Goal: Task Accomplishment & Management: Manage account settings

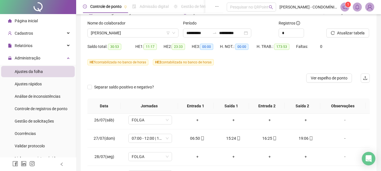
scroll to position [113, 0]
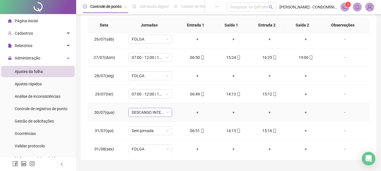
click at [138, 114] on span "DESCANSO INTER-JORNADA" at bounding box center [150, 112] width 37 height 8
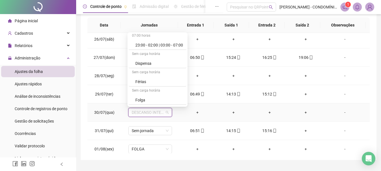
scroll to position [404, 0]
click at [141, 64] on div "Folga" at bounding box center [159, 64] width 48 height 6
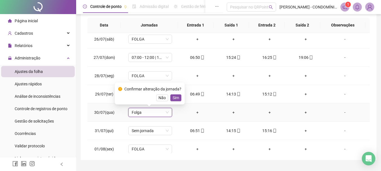
click at [176, 100] on span "Sim" at bounding box center [175, 98] width 6 height 6
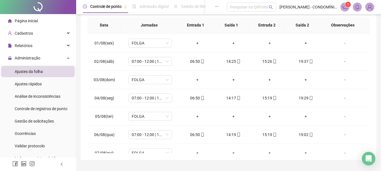
scroll to position [212, 0]
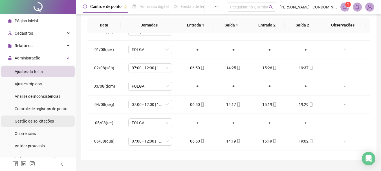
click at [32, 123] on span "Gestão de solicitações" at bounding box center [34, 121] width 39 height 5
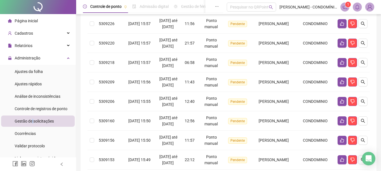
scroll to position [280, 0]
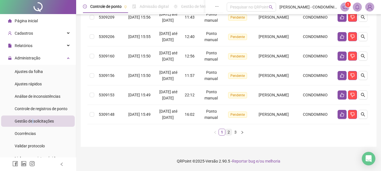
click at [228, 133] on link "2" at bounding box center [228, 132] width 6 height 6
drag, startPoint x: 235, startPoint y: 132, endPoint x: 224, endPoint y: 133, distance: 11.0
click at [234, 133] on link "3" at bounding box center [235, 132] width 6 height 6
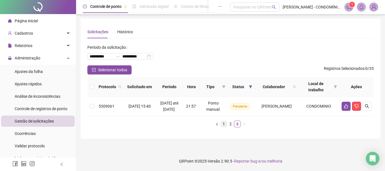
click at [224, 125] on link "1" at bounding box center [224, 124] width 6 height 6
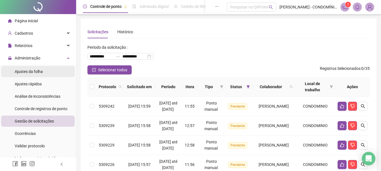
click at [29, 74] on span "Ajustes da folha" at bounding box center [29, 71] width 28 height 5
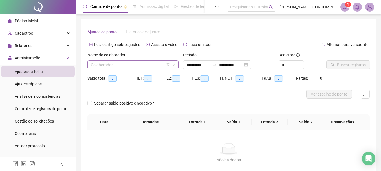
type input "**********"
click at [134, 64] on input "search" at bounding box center [130, 65] width 79 height 8
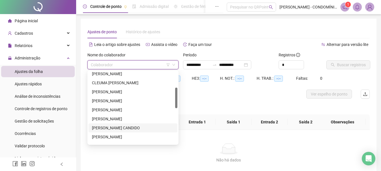
scroll to position [85, 0]
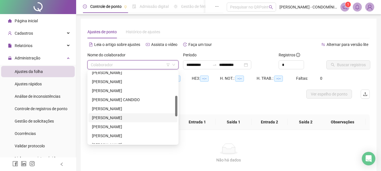
click at [99, 117] on div "[PERSON_NAME]" at bounding box center [133, 118] width 82 height 6
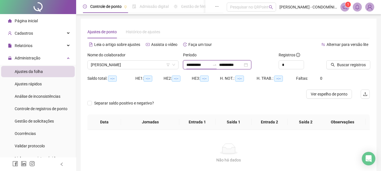
click at [195, 65] on input "**********" at bounding box center [198, 65] width 24 height 6
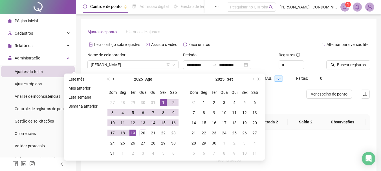
click at [112, 80] on button "prev-year" at bounding box center [114, 79] width 6 height 11
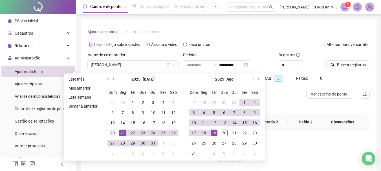
type input "**********"
click at [111, 133] on div "20" at bounding box center [112, 133] width 7 height 7
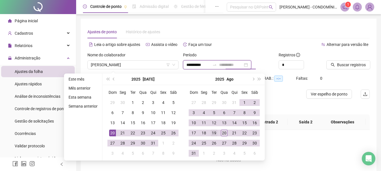
type input "**********"
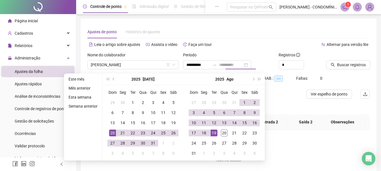
drag, startPoint x: 214, startPoint y: 132, endPoint x: 224, endPoint y: 125, distance: 12.0
click at [214, 132] on div "19" at bounding box center [213, 133] width 7 height 7
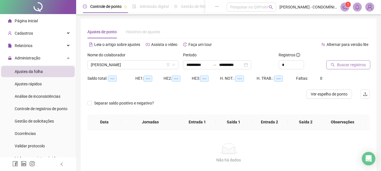
click at [343, 64] on span "Buscar registros" at bounding box center [351, 65] width 29 height 6
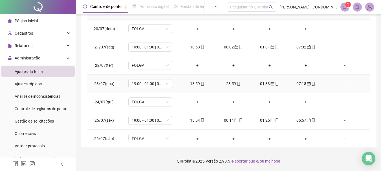
scroll to position [0, 0]
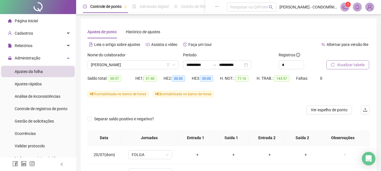
click at [345, 64] on span "Atualizar tabela" at bounding box center [351, 65] width 28 height 6
click at [121, 65] on span "[PERSON_NAME]" at bounding box center [133, 65] width 84 height 8
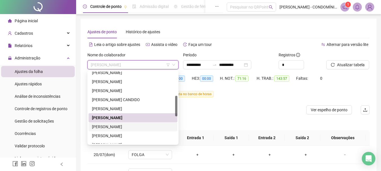
click at [100, 128] on div "[PERSON_NAME]" at bounding box center [133, 127] width 82 height 6
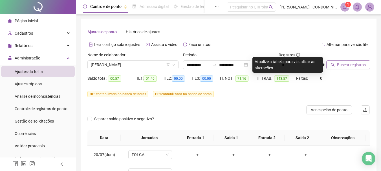
click at [343, 63] on span "Buscar registros" at bounding box center [351, 65] width 29 height 6
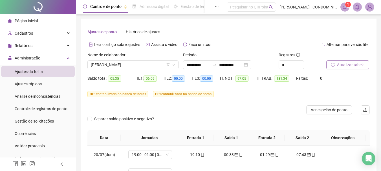
click at [341, 64] on span "Atualizar tabela" at bounding box center [351, 65] width 28 height 6
click at [110, 66] on span "[PERSON_NAME]" at bounding box center [133, 65] width 84 height 8
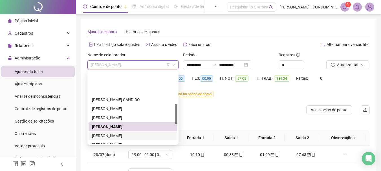
scroll to position [113, 0]
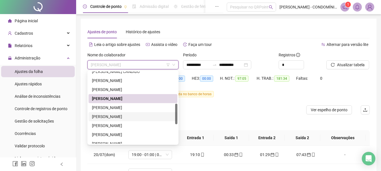
click at [97, 116] on div "[PERSON_NAME]" at bounding box center [133, 117] width 82 height 6
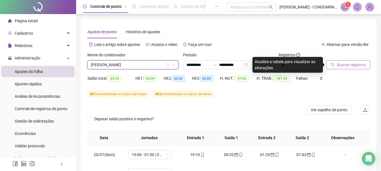
click at [343, 64] on span "Buscar registros" at bounding box center [351, 65] width 29 height 6
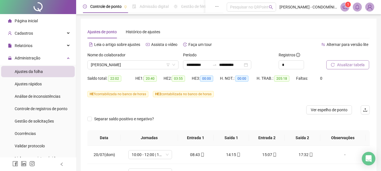
click at [346, 63] on span "Atualizar tabela" at bounding box center [351, 65] width 28 height 6
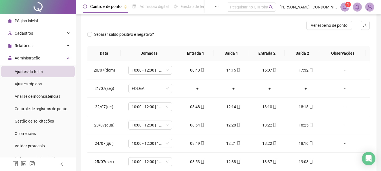
scroll to position [0, 0]
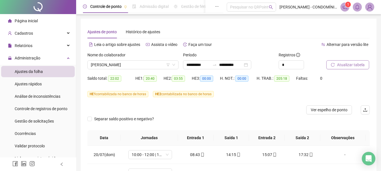
click at [347, 64] on span "Atualizar tabela" at bounding box center [351, 65] width 28 height 6
click at [122, 65] on span "[PERSON_NAME]" at bounding box center [133, 65] width 84 height 8
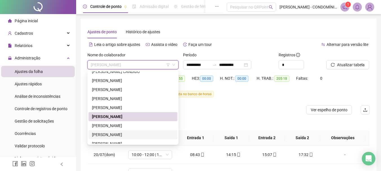
click at [99, 133] on div "[PERSON_NAME]" at bounding box center [133, 135] width 82 height 6
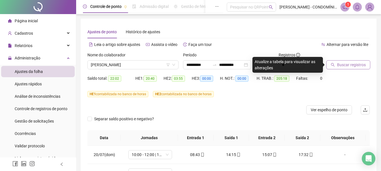
click at [340, 65] on span "Buscar registros" at bounding box center [351, 65] width 29 height 6
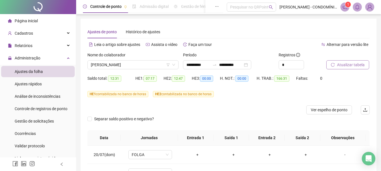
click at [346, 64] on span "Atualizar tabela" at bounding box center [351, 65] width 28 height 6
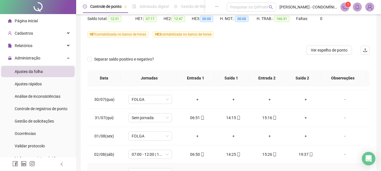
scroll to position [169, 0]
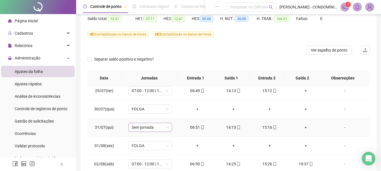
click at [145, 127] on span "Sem jornada" at bounding box center [150, 127] width 37 height 8
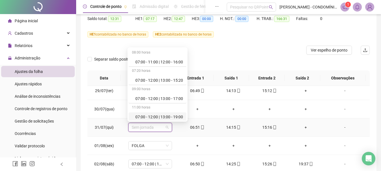
click at [146, 116] on div "07:00 - 12:00 | 13:00 - 19:00" at bounding box center [159, 117] width 48 height 6
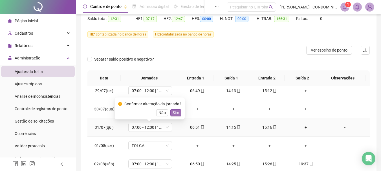
click at [175, 110] on span "Sim" at bounding box center [175, 113] width 6 height 6
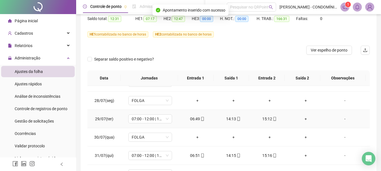
scroll to position [113, 0]
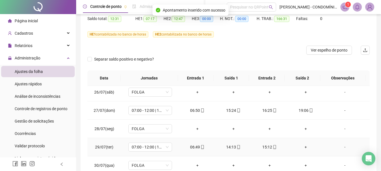
click at [302, 147] on div "+" at bounding box center [305, 147] width 27 height 6
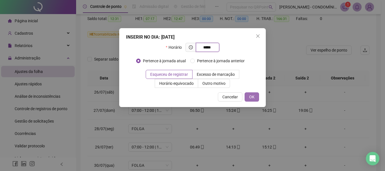
type input "*****"
click at [255, 98] on button "OK" at bounding box center [252, 96] width 14 height 9
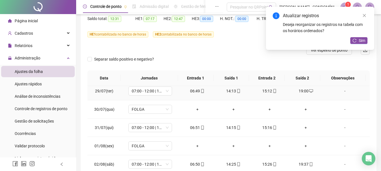
scroll to position [169, 0]
click at [303, 128] on div "+" at bounding box center [305, 127] width 27 height 6
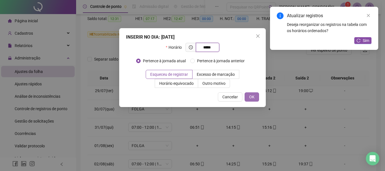
type input "*****"
click at [251, 96] on span "OK" at bounding box center [251, 97] width 5 height 6
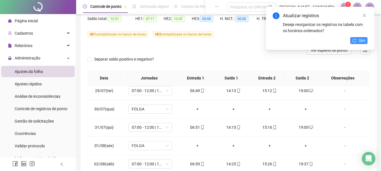
click at [356, 38] on button "Sim" at bounding box center [358, 40] width 17 height 7
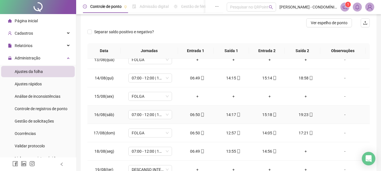
scroll to position [126, 0]
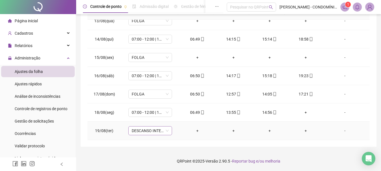
click at [145, 131] on span "DESCANSO INTER-JORNADA" at bounding box center [150, 131] width 37 height 8
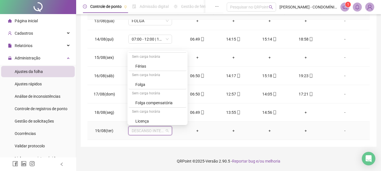
scroll to position [404, 0]
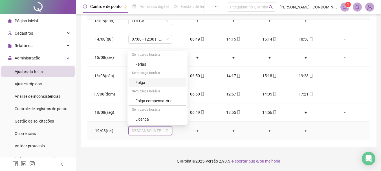
click at [140, 81] on div "Folga" at bounding box center [159, 82] width 48 height 6
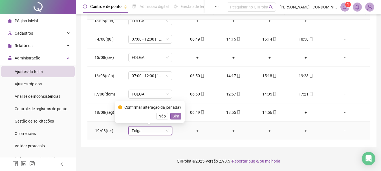
click at [173, 115] on span "Sim" at bounding box center [175, 116] width 6 height 6
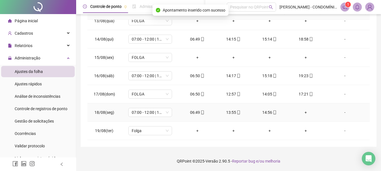
click at [300, 111] on div "+" at bounding box center [305, 112] width 27 height 6
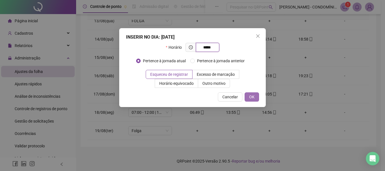
type input "*****"
click at [252, 96] on span "OK" at bounding box center [251, 97] width 5 height 6
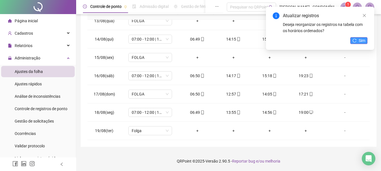
click at [357, 41] on button "Sim" at bounding box center [358, 40] width 17 height 7
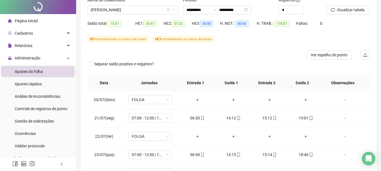
scroll to position [0, 0]
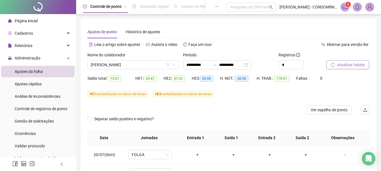
click at [343, 66] on span "Atualizar tabela" at bounding box center [351, 65] width 28 height 6
click at [343, 64] on span "Atualizar tabela" at bounding box center [351, 65] width 28 height 6
click at [107, 65] on span "[PERSON_NAME]" at bounding box center [133, 65] width 84 height 8
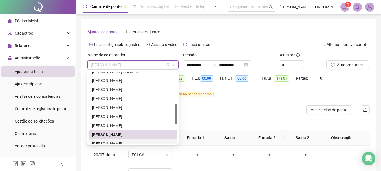
scroll to position [141, 0]
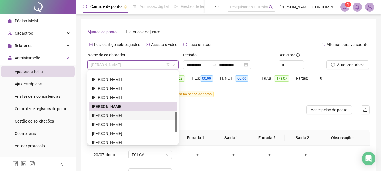
click at [104, 114] on div "[PERSON_NAME]" at bounding box center [133, 115] width 82 height 6
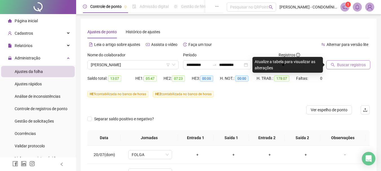
click at [344, 64] on span "Buscar registros" at bounding box center [351, 65] width 29 height 6
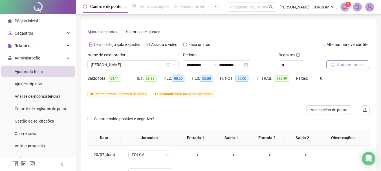
click at [344, 64] on span "Atualizar tabela" at bounding box center [351, 65] width 28 height 6
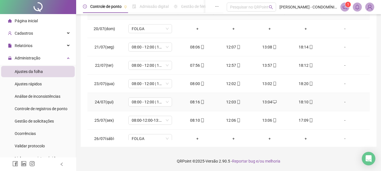
scroll to position [0, 0]
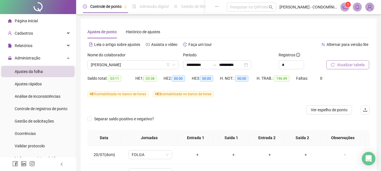
click at [346, 64] on span "Atualizar tabela" at bounding box center [351, 65] width 28 height 6
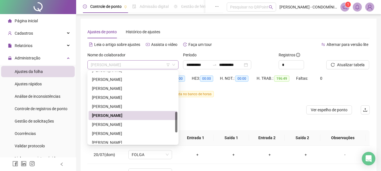
click at [108, 63] on span "[PERSON_NAME]" at bounding box center [133, 65] width 84 height 8
click at [108, 124] on div "[PERSON_NAME]" at bounding box center [133, 124] width 82 height 6
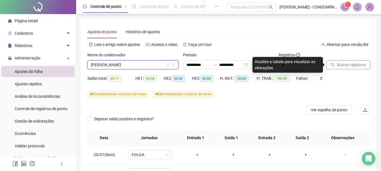
click at [345, 65] on span "Buscar registros" at bounding box center [351, 65] width 29 height 6
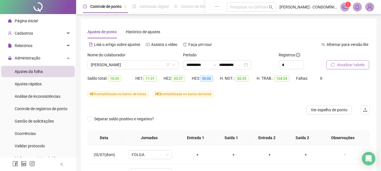
click at [348, 63] on span "Atualizar tabela" at bounding box center [351, 65] width 28 height 6
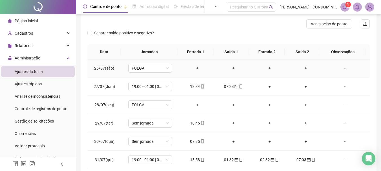
scroll to position [113, 0]
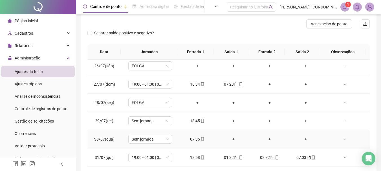
click at [192, 139] on div "07:35" at bounding box center [197, 139] width 27 height 6
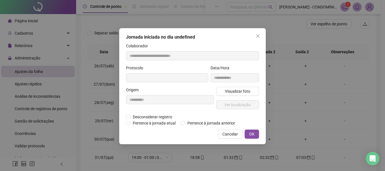
type input "**********"
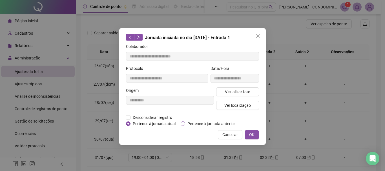
click at [185, 123] on span "Pertence à jornada anterior" at bounding box center [211, 124] width 52 height 6
click at [253, 133] on span "OK" at bounding box center [251, 135] width 5 height 6
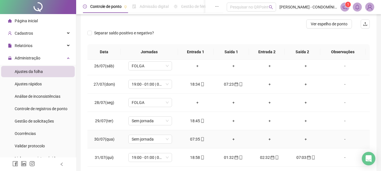
click at [194, 138] on div "07:35" at bounding box center [197, 139] width 27 height 6
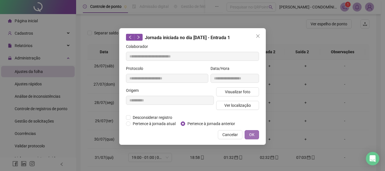
click at [252, 133] on span "OK" at bounding box center [251, 135] width 5 height 6
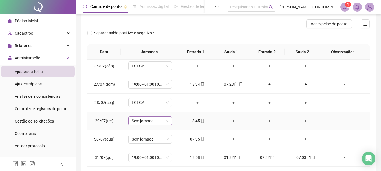
click at [137, 120] on span "Sem jornada" at bounding box center [150, 121] width 37 height 8
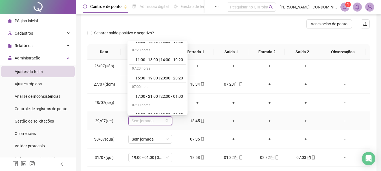
scroll to position [282, 0]
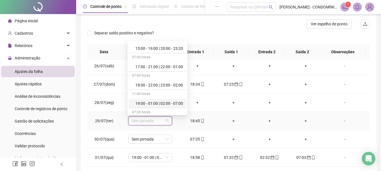
click at [147, 103] on div "19:00 - 01:00 | 02:00 - 07:00" at bounding box center [159, 103] width 48 height 6
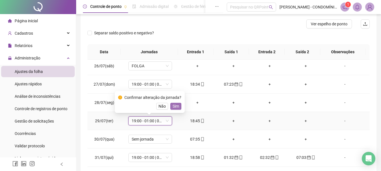
click at [178, 105] on button "Sim" at bounding box center [175, 106] width 11 height 7
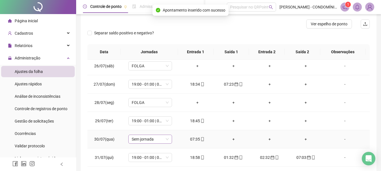
click at [141, 140] on span "Sem jornada" at bounding box center [150, 139] width 37 height 8
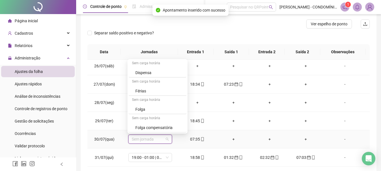
scroll to position [404, 0]
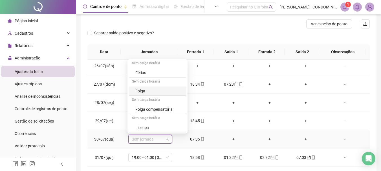
click at [141, 90] on div "Folga" at bounding box center [159, 91] width 48 height 6
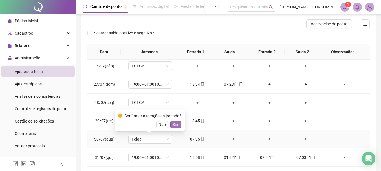
click at [176, 123] on span "Sim" at bounding box center [175, 124] width 6 height 6
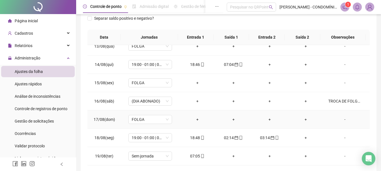
scroll to position [126, 0]
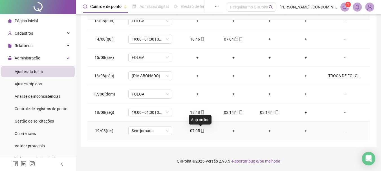
click at [200, 131] on span "mobile" at bounding box center [202, 131] width 5 height 4
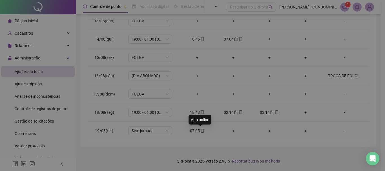
type input "**********"
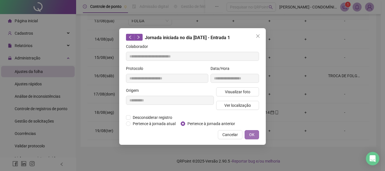
click at [250, 135] on span "OK" at bounding box center [251, 135] width 5 height 6
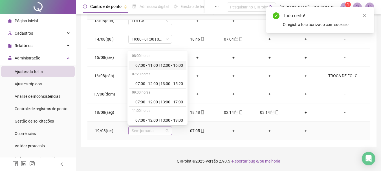
click at [135, 131] on span "Sem jornada" at bounding box center [150, 131] width 37 height 8
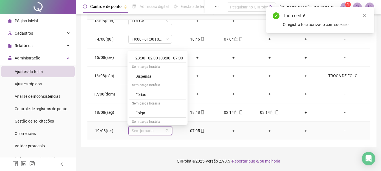
scroll to position [404, 0]
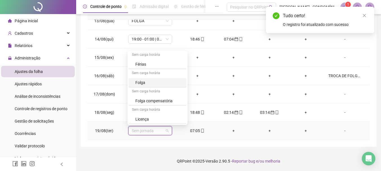
click at [137, 82] on div "Folga" at bounding box center [159, 82] width 48 height 6
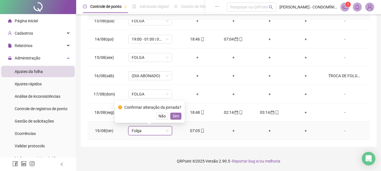
click at [176, 114] on span "Sim" at bounding box center [175, 116] width 6 height 6
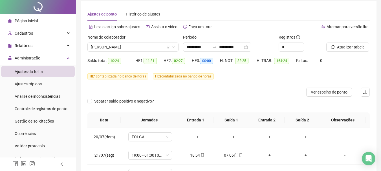
scroll to position [0, 0]
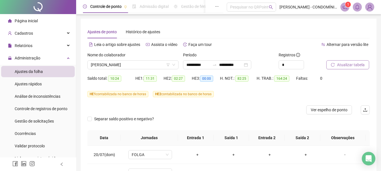
click at [342, 64] on span "Atualizar tabela" at bounding box center [351, 65] width 28 height 6
click at [342, 65] on span "Atualizar tabela" at bounding box center [351, 65] width 28 height 6
click at [345, 66] on span "Atualizar tabela" at bounding box center [351, 65] width 28 height 6
click at [99, 64] on span "[PERSON_NAME]" at bounding box center [133, 65] width 84 height 8
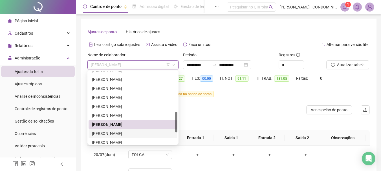
click at [99, 132] on div "[PERSON_NAME]" at bounding box center [133, 133] width 82 height 6
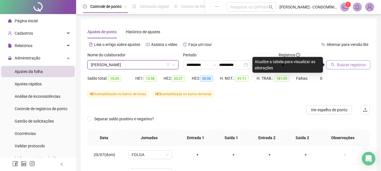
click at [345, 65] on span "Buscar registros" at bounding box center [351, 65] width 29 height 6
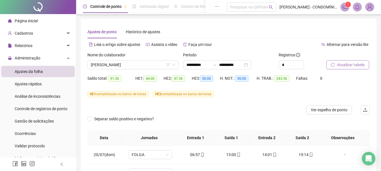
click at [345, 64] on span "Atualizar tabela" at bounding box center [351, 65] width 28 height 6
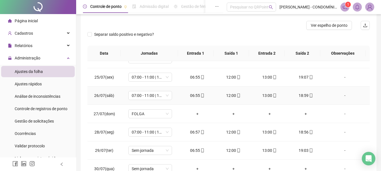
scroll to position [113, 0]
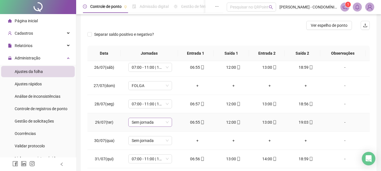
click at [156, 123] on span "Sem jornada" at bounding box center [150, 122] width 37 height 8
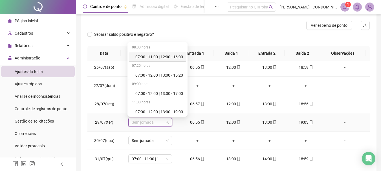
click at [155, 55] on div "07:00 - 11:00 | 12:00 - 16:00" at bounding box center [159, 57] width 48 height 6
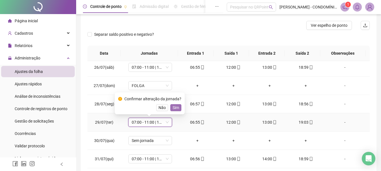
click at [176, 105] on span "Sim" at bounding box center [175, 108] width 6 height 6
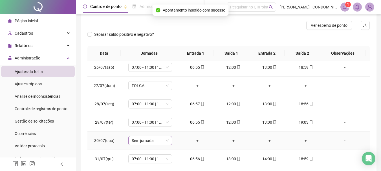
click at [145, 141] on span "Sem jornada" at bounding box center [150, 140] width 37 height 8
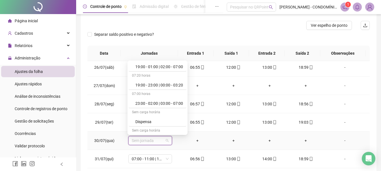
scroll to position [404, 0]
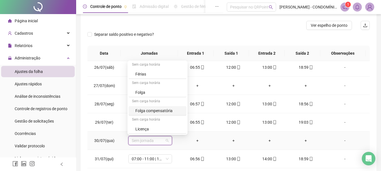
click at [143, 111] on div "Folga compensatória" at bounding box center [159, 111] width 48 height 6
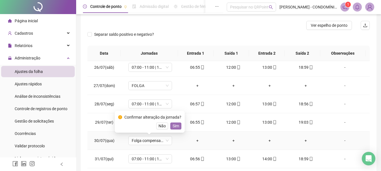
click at [174, 125] on span "Sim" at bounding box center [175, 126] width 6 height 6
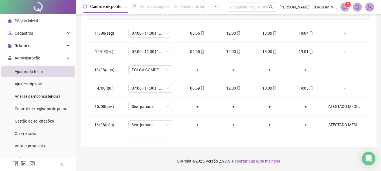
scroll to position [447, 0]
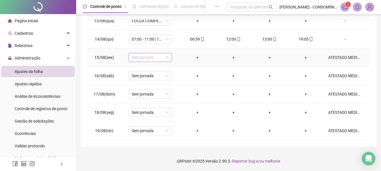
click at [139, 57] on span "Sem jornada" at bounding box center [150, 57] width 37 height 8
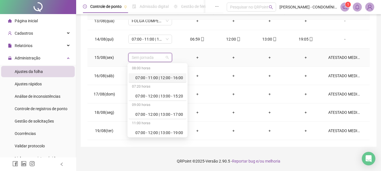
click at [147, 76] on div "07:00 - 11:00 | 12:00 - 16:00" at bounding box center [159, 78] width 48 height 6
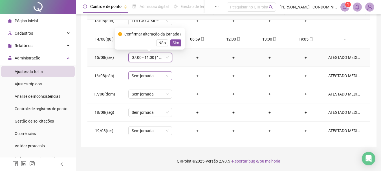
drag, startPoint x: 178, startPoint y: 44, endPoint x: 150, endPoint y: 75, distance: 41.9
click at [178, 44] on button "Sim" at bounding box center [175, 42] width 11 height 7
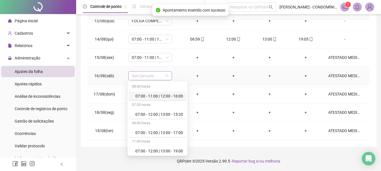
click at [146, 76] on span "Sem jornada" at bounding box center [150, 76] width 37 height 8
click at [162, 97] on div "07:00 - 11:00 | 12:00 - 16:00" at bounding box center [159, 96] width 48 height 6
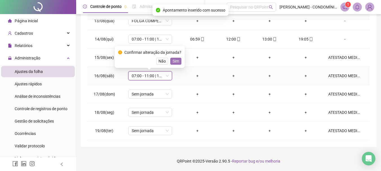
drag, startPoint x: 176, startPoint y: 62, endPoint x: 154, endPoint y: 93, distance: 37.8
click at [174, 64] on button "Sim" at bounding box center [175, 61] width 11 height 7
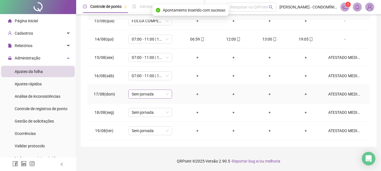
click at [143, 95] on span "Sem jornada" at bounding box center [150, 94] width 37 height 8
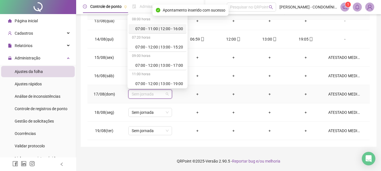
click at [166, 29] on div "07:00 - 11:00 | 12:00 - 16:00" at bounding box center [159, 29] width 48 height 6
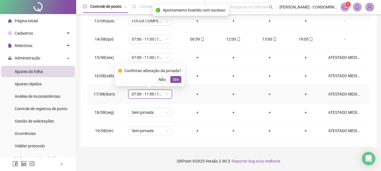
click at [176, 79] on span "Sim" at bounding box center [175, 79] width 6 height 6
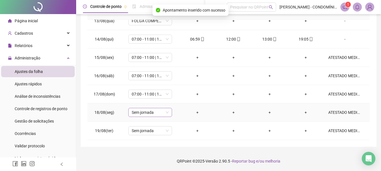
drag, startPoint x: 138, startPoint y: 112, endPoint x: 138, endPoint y: 108, distance: 4.0
click at [138, 112] on span "Sem jornada" at bounding box center [150, 112] width 37 height 8
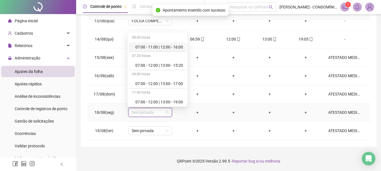
drag, startPoint x: 161, startPoint y: 47, endPoint x: 161, endPoint y: 108, distance: 60.6
click at [161, 47] on div "07:00 - 11:00 | 12:00 - 16:00" at bounding box center [159, 47] width 48 height 6
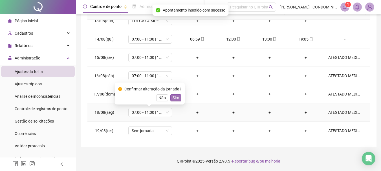
click at [174, 97] on span "Sim" at bounding box center [175, 98] width 6 height 6
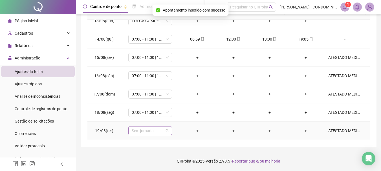
click at [138, 134] on span "Sem jornada" at bounding box center [150, 131] width 37 height 8
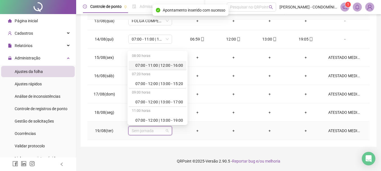
drag, startPoint x: 155, startPoint y: 66, endPoint x: 169, endPoint y: 138, distance: 73.4
click at [155, 66] on div "07:00 - 11:00 | 12:00 - 16:00" at bounding box center [159, 65] width 48 height 6
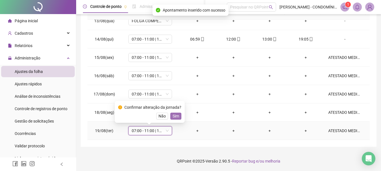
click at [177, 115] on span "Sim" at bounding box center [175, 116] width 6 height 6
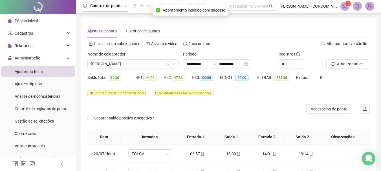
scroll to position [0, 0]
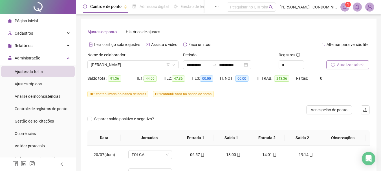
click at [346, 63] on span "Atualizar tabela" at bounding box center [351, 65] width 28 height 6
click at [344, 64] on span "Atualizar tabela" at bounding box center [351, 65] width 28 height 6
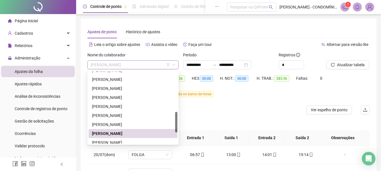
click at [126, 64] on span "[PERSON_NAME]" at bounding box center [133, 65] width 84 height 8
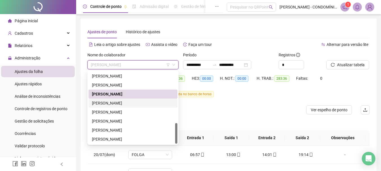
click at [110, 104] on div "[PERSON_NAME]" at bounding box center [133, 103] width 82 height 6
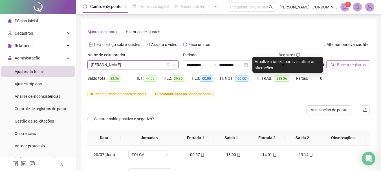
click at [345, 64] on span "Buscar registros" at bounding box center [351, 65] width 29 height 6
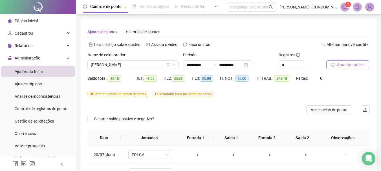
click at [346, 64] on span "Atualizar tabela" at bounding box center [351, 65] width 28 height 6
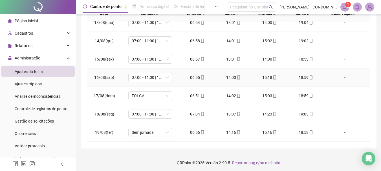
scroll to position [126, 0]
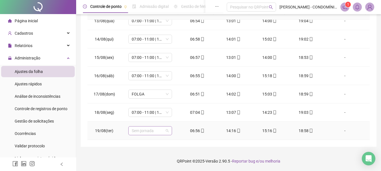
click at [136, 130] on span "Sem jornada" at bounding box center [150, 131] width 37 height 8
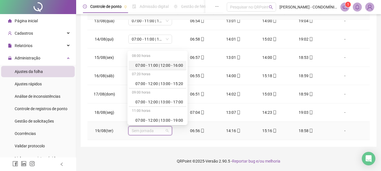
drag, startPoint x: 150, startPoint y: 65, endPoint x: 205, endPoint y: 86, distance: 59.9
click at [150, 64] on div "07:00 - 11:00 | 12:00 - 16:00" at bounding box center [159, 65] width 48 height 6
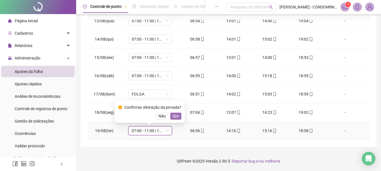
click at [176, 115] on span "Sim" at bounding box center [175, 116] width 6 height 6
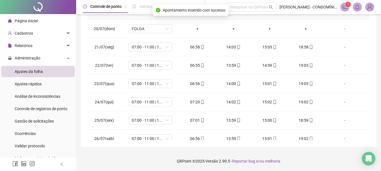
scroll to position [0, 0]
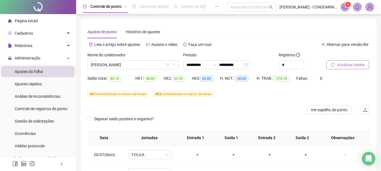
click at [343, 65] on span "Atualizar tabela" at bounding box center [351, 65] width 28 height 6
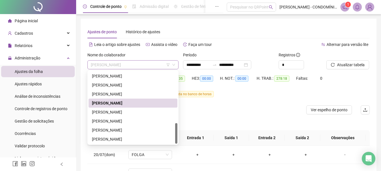
click at [112, 65] on span "[PERSON_NAME]" at bounding box center [133, 65] width 84 height 8
click at [104, 113] on div "[PERSON_NAME]" at bounding box center [133, 112] width 82 height 6
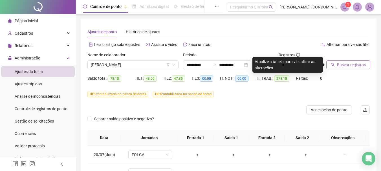
click at [344, 63] on span "Buscar registros" at bounding box center [351, 65] width 29 height 6
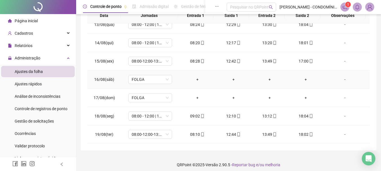
scroll to position [126, 0]
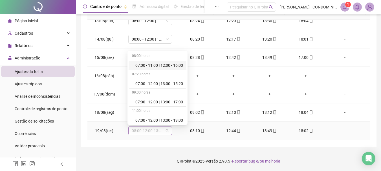
click at [154, 129] on span "08:00-12:00-13:00-17:00" at bounding box center [150, 131] width 37 height 8
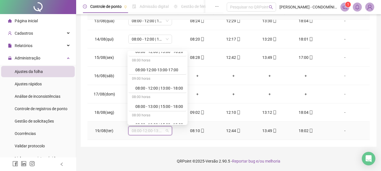
scroll to position [113, 0]
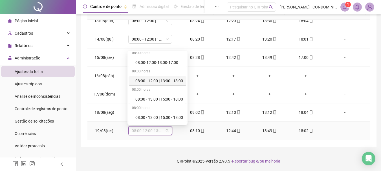
click at [156, 82] on div "08:00 - 12:00 | 13:00 - 18:00" at bounding box center [159, 81] width 48 height 6
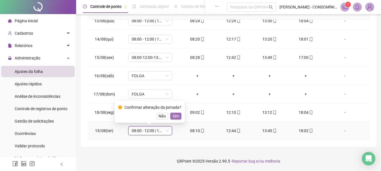
click at [177, 116] on span "Sim" at bounding box center [175, 116] width 6 height 6
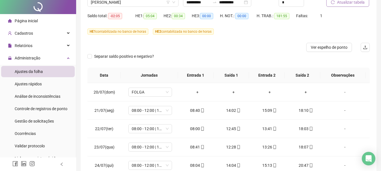
scroll to position [0, 0]
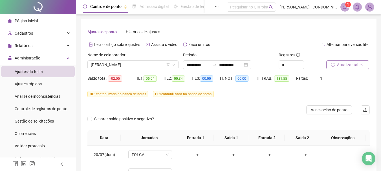
click at [347, 65] on span "Atualizar tabela" at bounding box center [351, 65] width 28 height 6
click at [120, 66] on span "[PERSON_NAME]" at bounding box center [133, 65] width 84 height 8
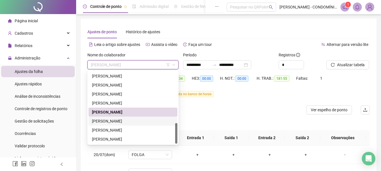
click at [105, 120] on div "[PERSON_NAME]" at bounding box center [133, 121] width 82 height 6
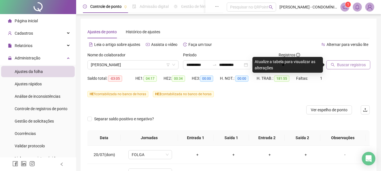
click at [347, 65] on span "Buscar registros" at bounding box center [351, 65] width 29 height 6
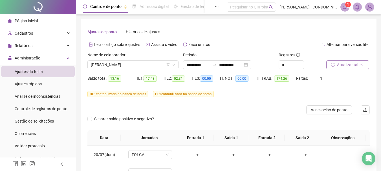
click at [337, 65] on span "Atualizar tabela" at bounding box center [351, 65] width 28 height 6
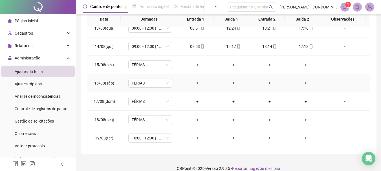
scroll to position [126, 0]
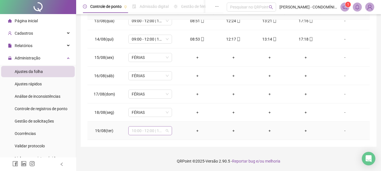
click at [155, 129] on span "10:00 - 12:00 | 13:00 - 18:20" at bounding box center [150, 131] width 37 height 8
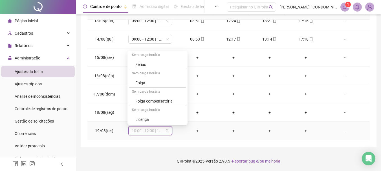
scroll to position [404, 0]
click at [141, 63] on div "Férias" at bounding box center [159, 64] width 48 height 6
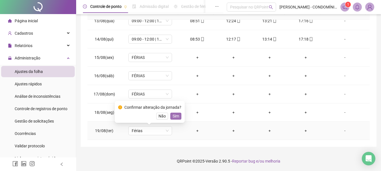
click at [176, 114] on span "Sim" at bounding box center [175, 116] width 6 height 6
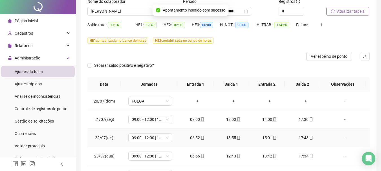
scroll to position [0, 0]
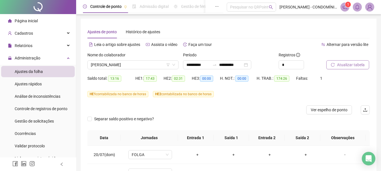
click at [340, 66] on span "Atualizar tabela" at bounding box center [351, 65] width 28 height 6
click at [119, 64] on span "[PERSON_NAME]" at bounding box center [133, 65] width 84 height 8
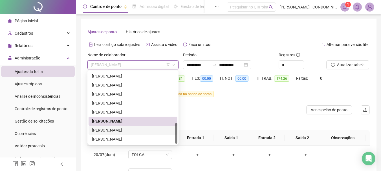
click at [111, 129] on div "[PERSON_NAME]" at bounding box center [133, 130] width 82 height 6
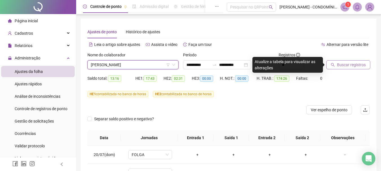
click at [342, 64] on span "Buscar registros" at bounding box center [351, 65] width 29 height 6
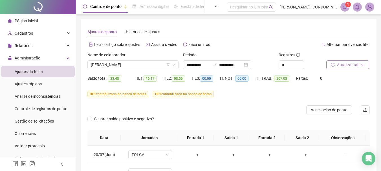
click at [345, 66] on span "Atualizar tabela" at bounding box center [351, 65] width 28 height 6
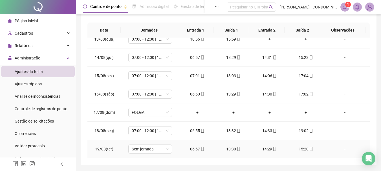
scroll to position [126, 0]
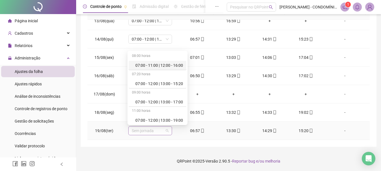
click at [146, 131] on span "Sem jornada" at bounding box center [150, 131] width 37 height 8
click at [161, 82] on div "07:00 - 12:00 | 13:00 - 15:20" at bounding box center [159, 84] width 48 height 6
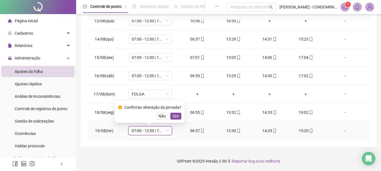
click at [173, 114] on span "Sim" at bounding box center [175, 116] width 6 height 6
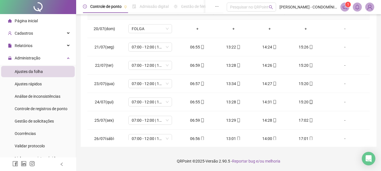
scroll to position [0, 0]
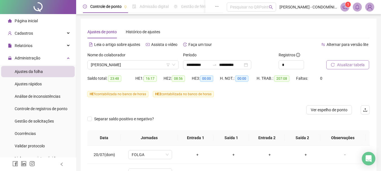
click at [346, 65] on span "Atualizar tabela" at bounding box center [351, 65] width 28 height 6
click at [121, 66] on span "[PERSON_NAME]" at bounding box center [133, 65] width 84 height 8
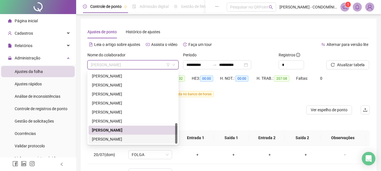
click at [100, 140] on div "[PERSON_NAME]" at bounding box center [133, 139] width 82 height 6
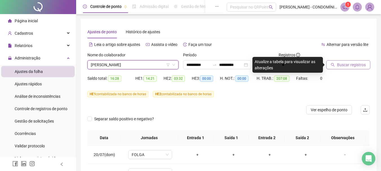
click at [345, 63] on span "Buscar registros" at bounding box center [351, 65] width 29 height 6
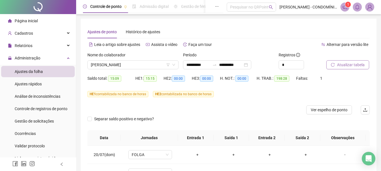
click at [350, 64] on span "Atualizar tabela" at bounding box center [351, 65] width 28 height 6
click at [346, 64] on span "Atualizar tabela" at bounding box center [351, 65] width 28 height 6
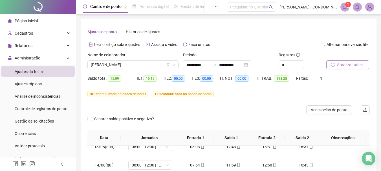
click at [340, 66] on span "Atualizar tabela" at bounding box center [351, 65] width 28 height 6
click at [343, 65] on span "Atualizar tabela" at bounding box center [351, 65] width 28 height 6
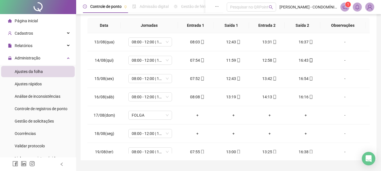
scroll to position [447, 0]
